Goal: Transaction & Acquisition: Download file/media

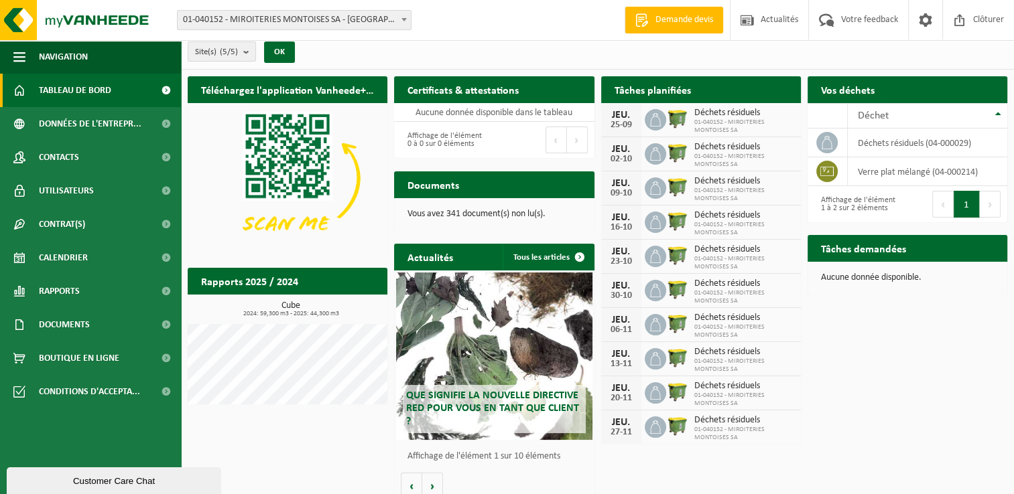
scroll to position [16, 0]
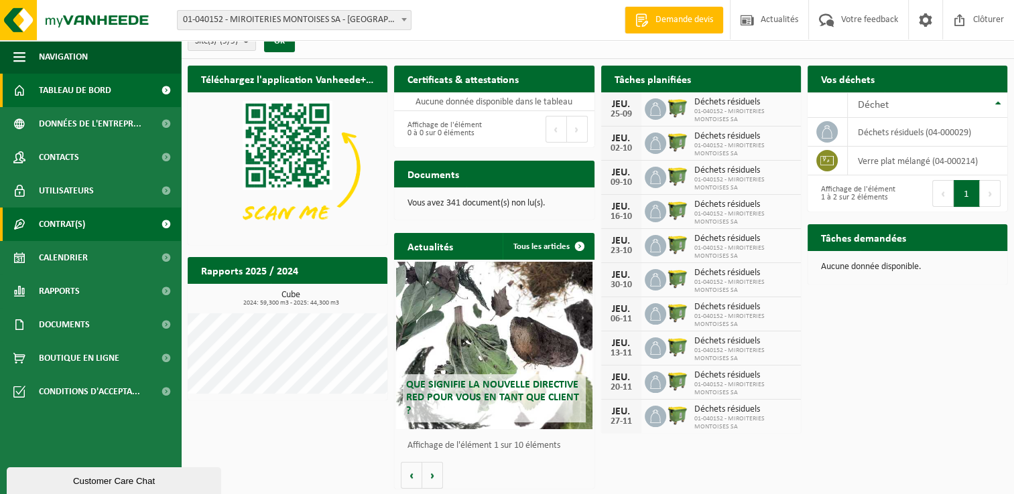
click at [78, 226] on span "Contrat(s)" at bounding box center [62, 225] width 46 height 34
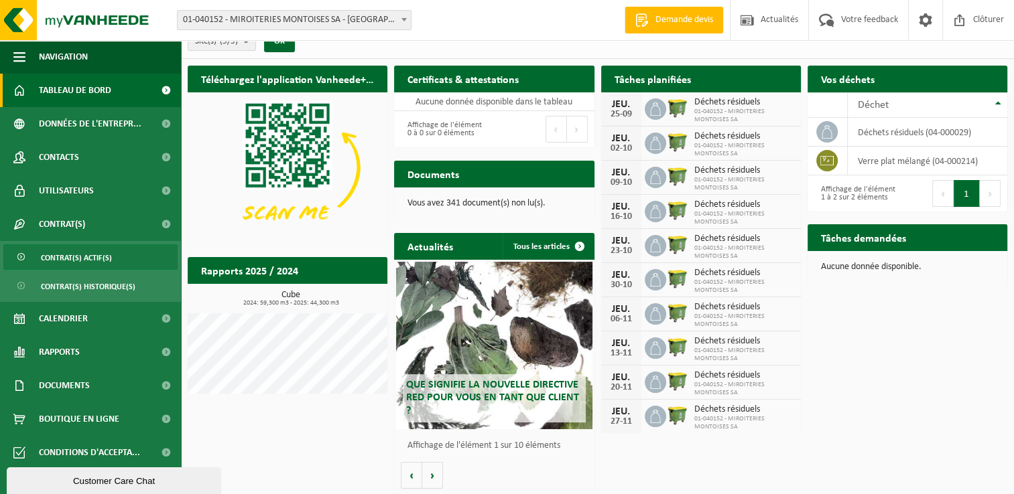
click at [83, 256] on span "Contrat(s) actif(s)" at bounding box center [76, 257] width 71 height 25
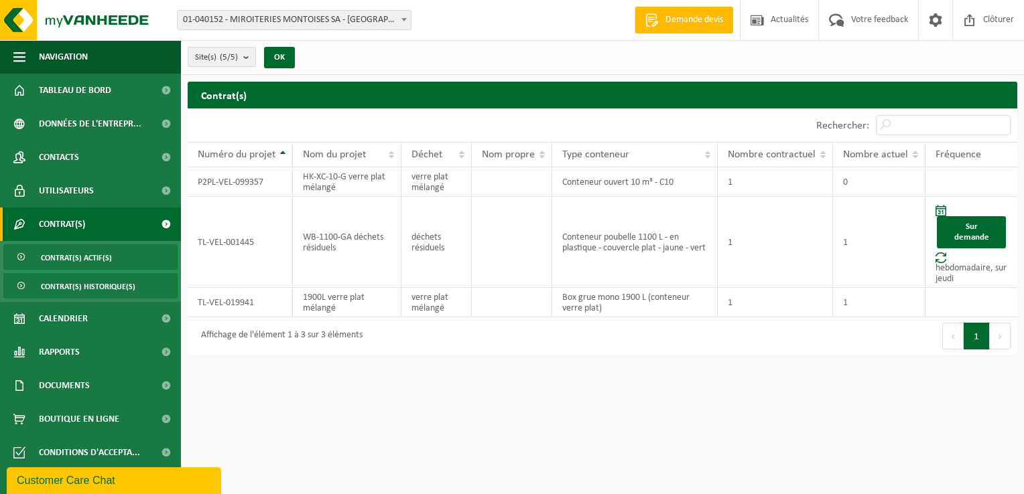
click at [91, 288] on span "Contrat(s) historique(s)" at bounding box center [88, 286] width 94 height 25
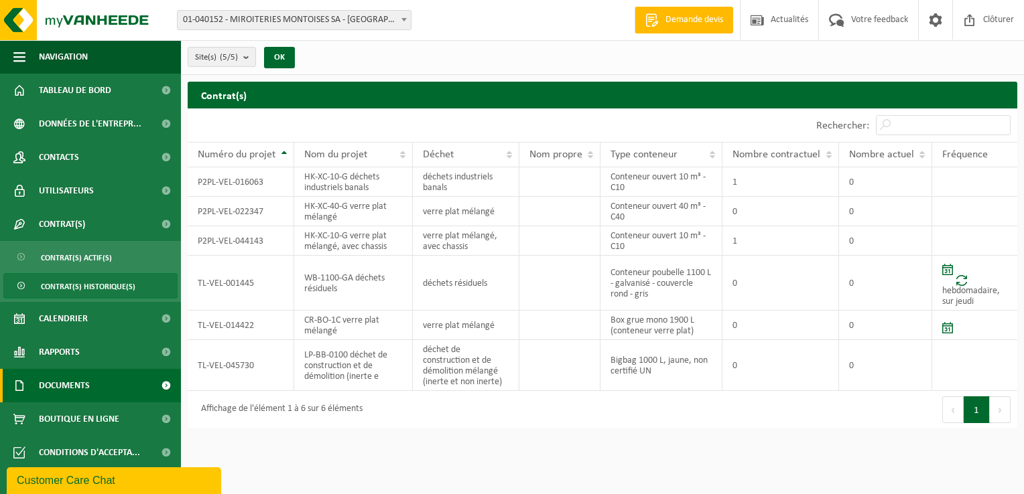
click at [78, 384] on span "Documents" at bounding box center [64, 386] width 51 height 34
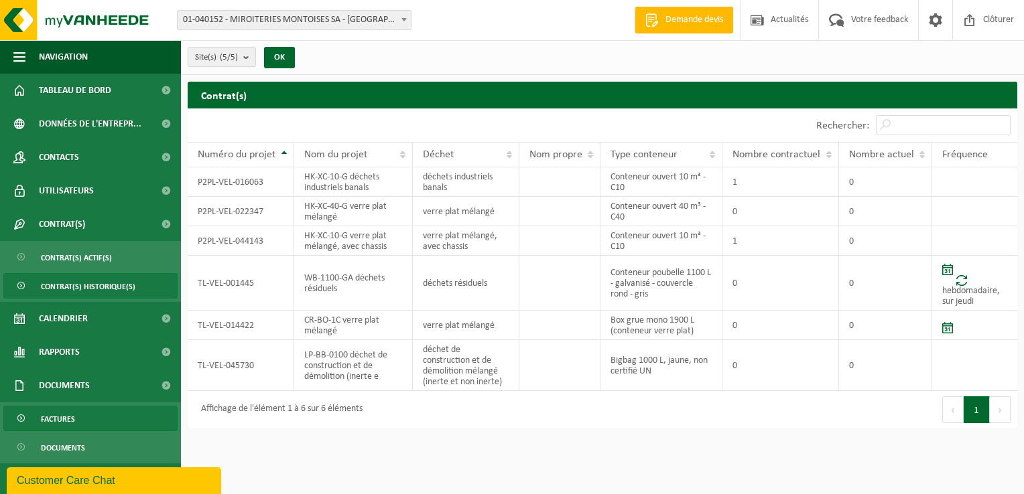
scroll to position [36, 0]
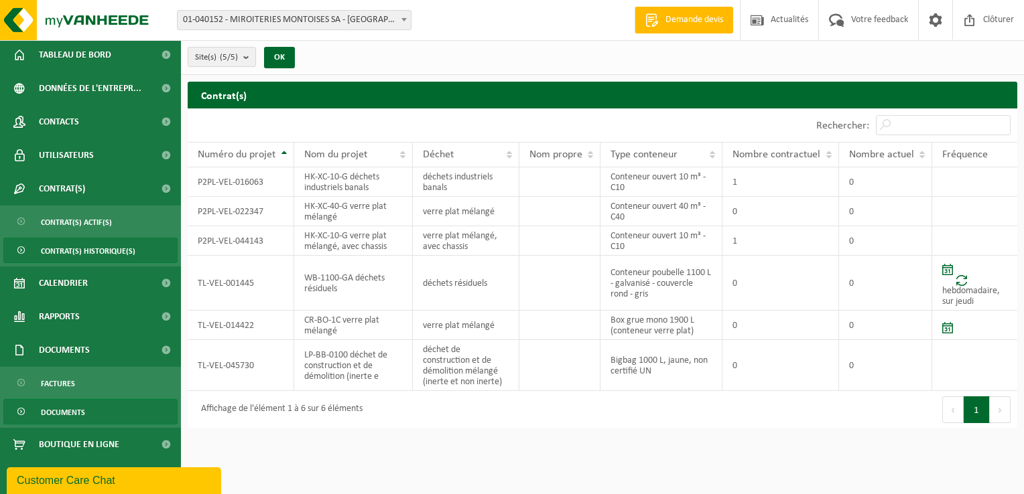
click at [78, 406] on span "Documents" at bounding box center [63, 412] width 44 height 25
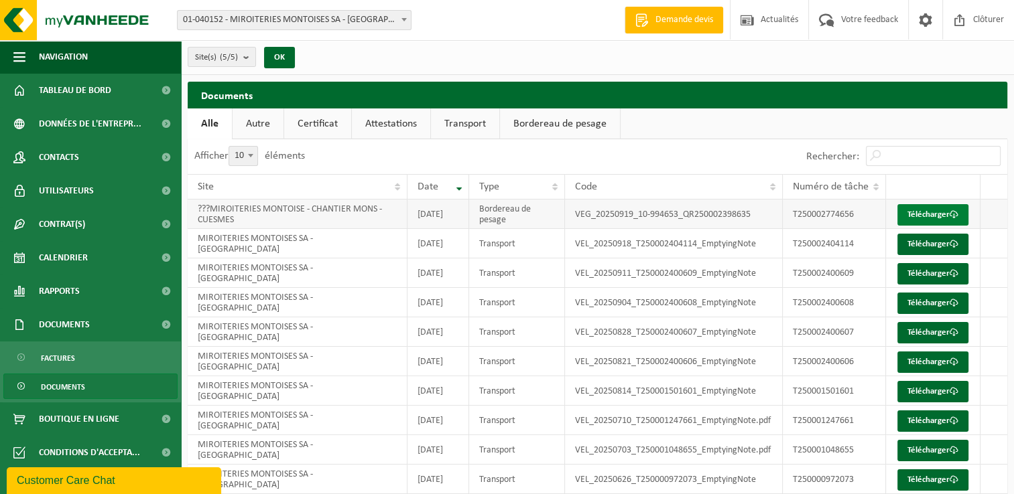
click at [930, 218] on link "Télécharger" at bounding box center [932, 214] width 71 height 21
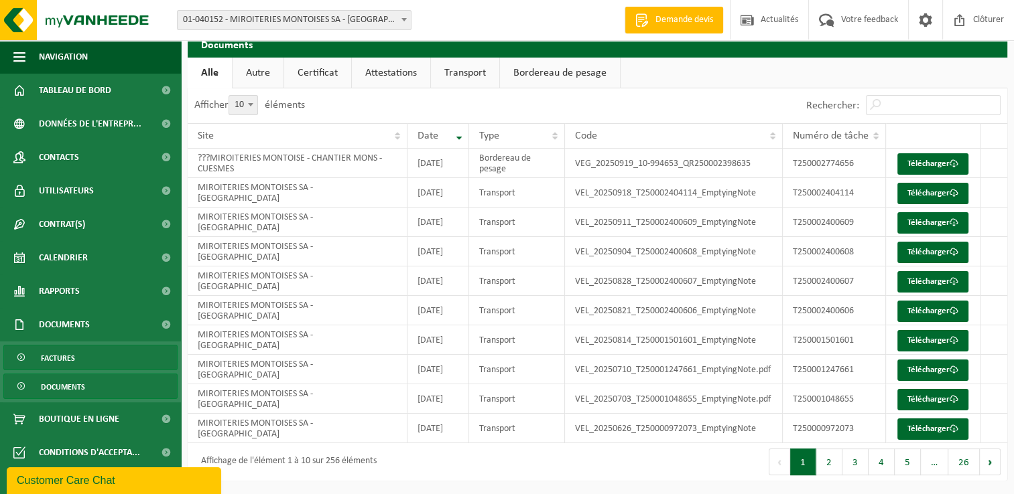
click at [75, 366] on link "Factures" at bounding box center [90, 357] width 174 height 25
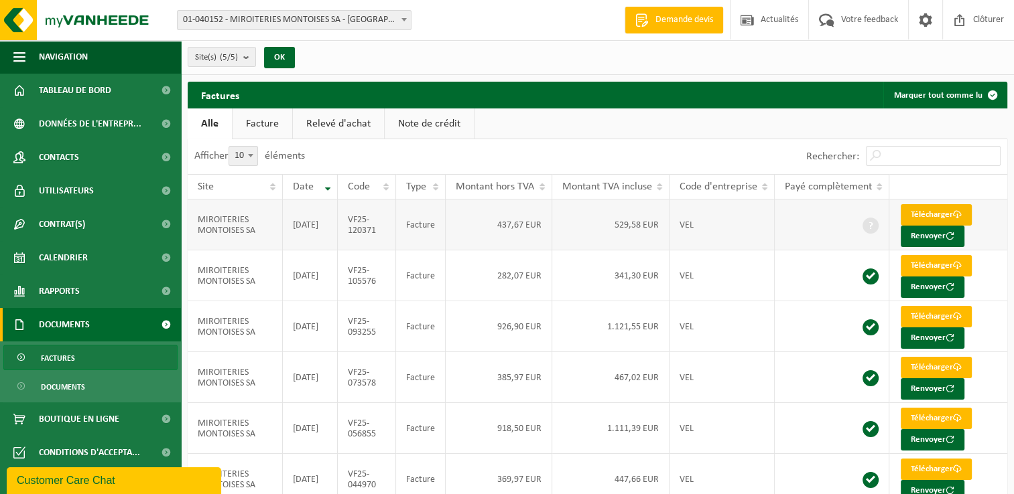
click at [914, 213] on link "Télécharger" at bounding box center [935, 214] width 71 height 21
click at [935, 315] on link "Télécharger" at bounding box center [935, 316] width 71 height 21
click at [939, 314] on link "Télécharger" at bounding box center [935, 316] width 71 height 21
